Goal: Check status: Check status

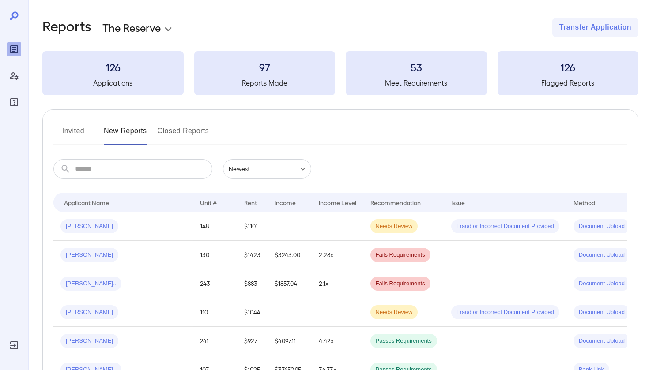
click at [15, 50] on icon "Reports" at bounding box center [14, 49] width 4 height 4
click at [193, 228] on td "148" at bounding box center [215, 226] width 44 height 29
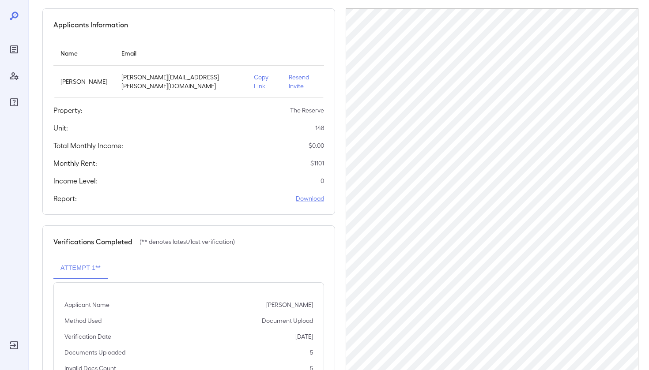
scroll to position [85, 0]
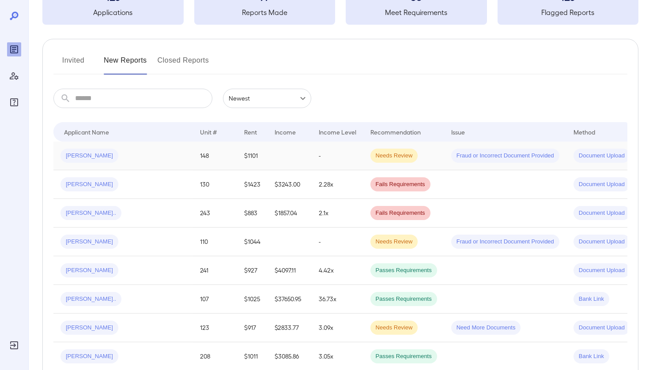
click at [281, 160] on td at bounding box center [289, 156] width 44 height 29
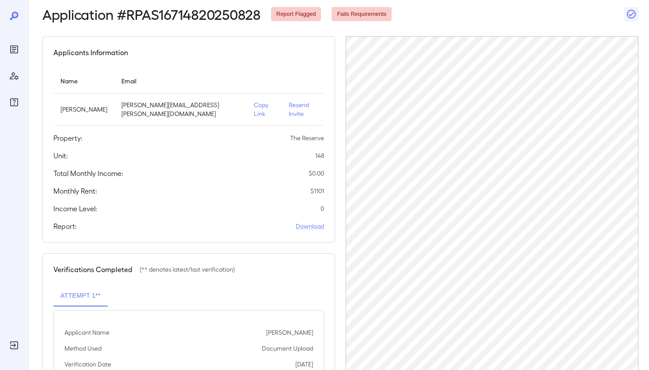
scroll to position [48, 0]
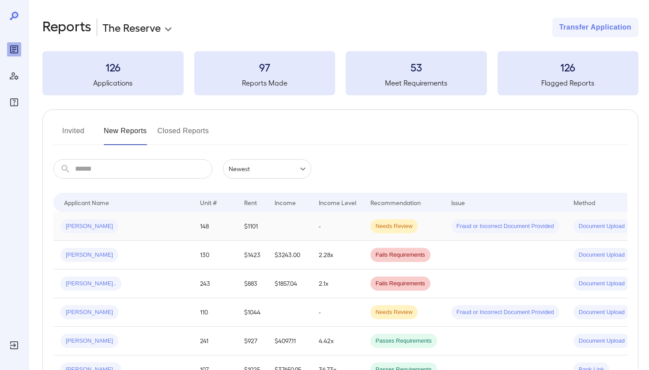
click at [410, 233] on td "Needs Review" at bounding box center [403, 226] width 81 height 29
